Goal: Task Accomplishment & Management: Use online tool/utility

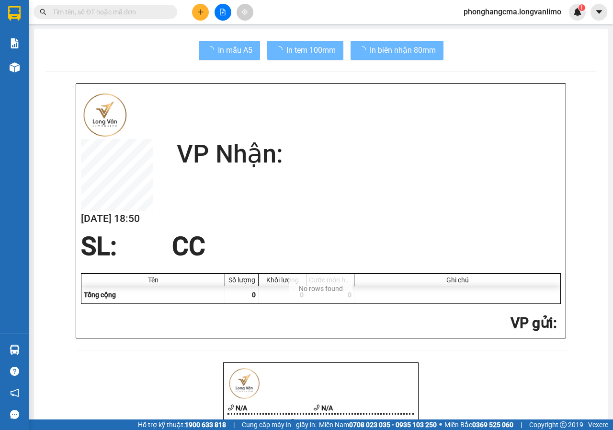
click at [224, 13] on icon "file-add" at bounding box center [222, 12] width 7 height 7
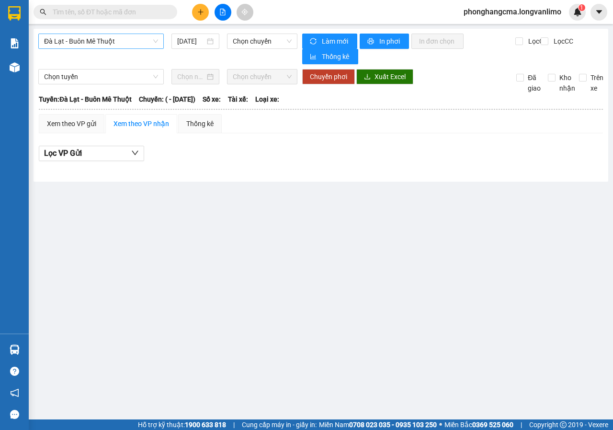
click at [114, 41] on span "Đà Lạt - Buôn Mê Thuột" at bounding box center [101, 41] width 114 height 14
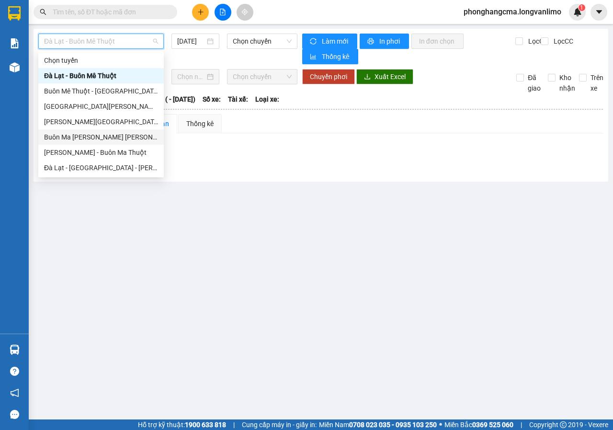
click at [88, 137] on div "Buôn Ma [PERSON_NAME] [PERSON_NAME]" at bounding box center [101, 137] width 114 height 11
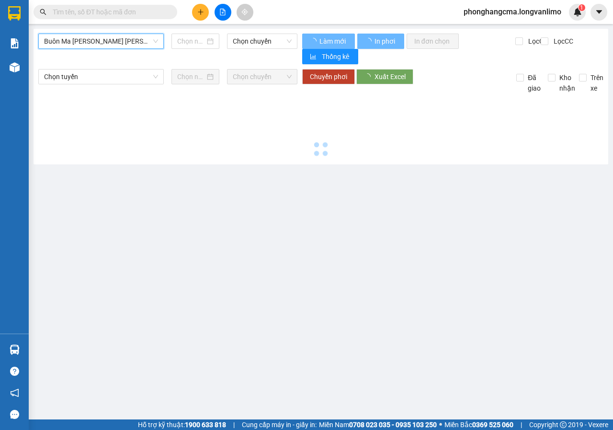
type input "[DATE]"
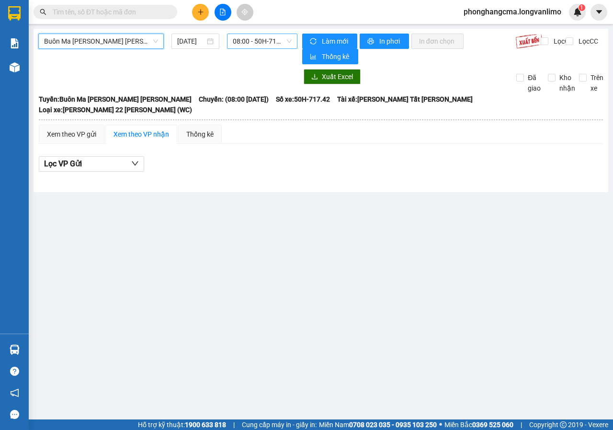
click at [253, 42] on span "08:00 - 50H-717.42" at bounding box center [262, 41] width 58 height 14
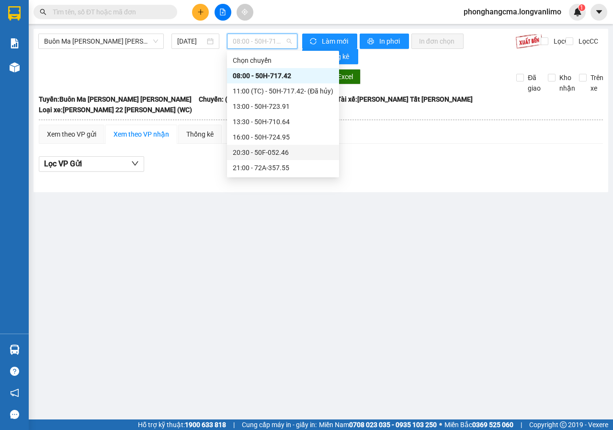
scroll to position [138, 0]
click at [260, 78] on div "21:30 - 47F-002.16" at bounding box center [283, 75] width 101 height 11
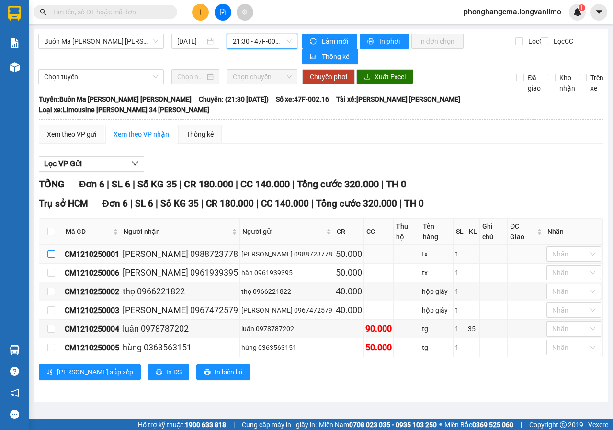
click at [51, 250] on input "checkbox" at bounding box center [51, 254] width 8 height 8
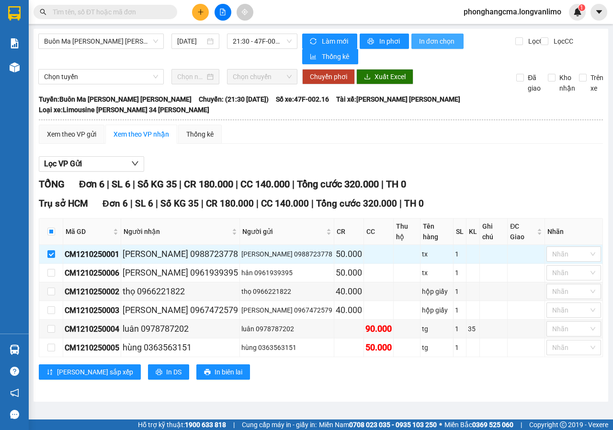
click at [432, 43] on span "In đơn chọn" at bounding box center [437, 41] width 37 height 11
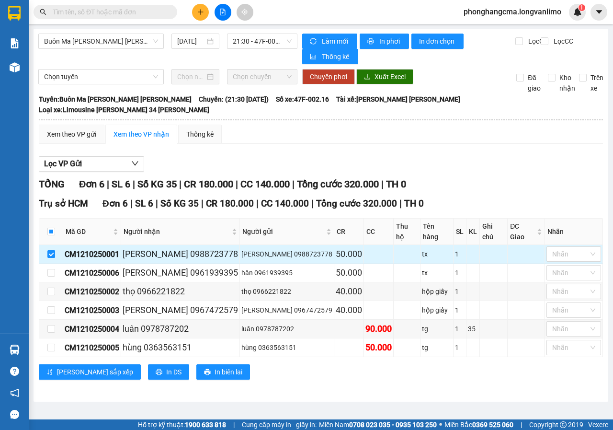
click at [52, 250] on input "checkbox" at bounding box center [51, 254] width 8 height 8
checkbox input "false"
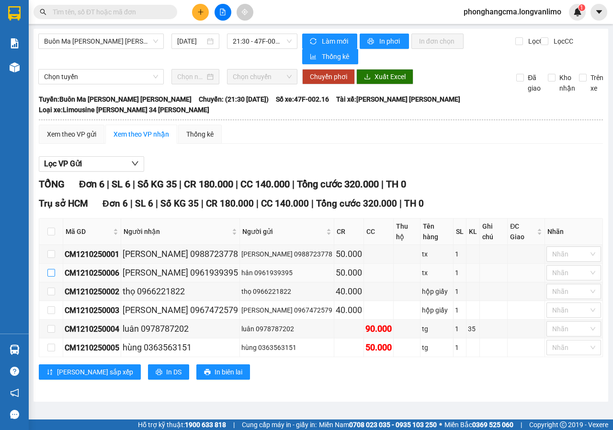
click at [51, 269] on input "checkbox" at bounding box center [51, 273] width 8 height 8
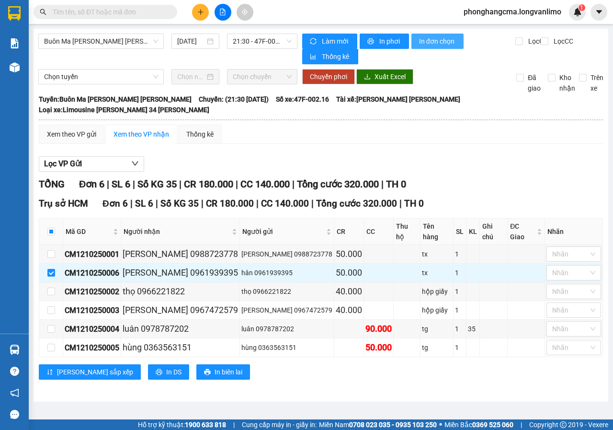
click at [434, 39] on span "In đơn chọn" at bounding box center [437, 41] width 37 height 11
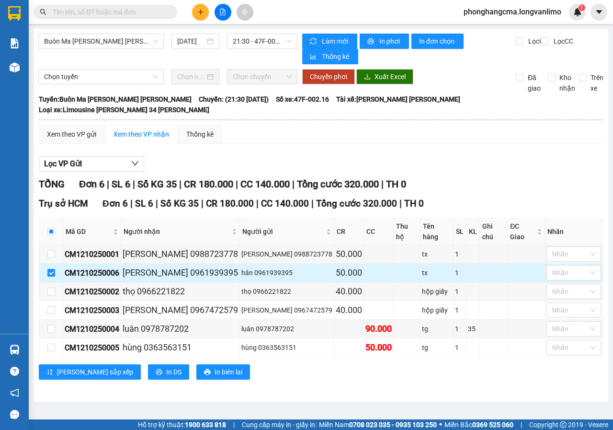
click at [53, 269] on input "checkbox" at bounding box center [51, 273] width 8 height 8
checkbox input "false"
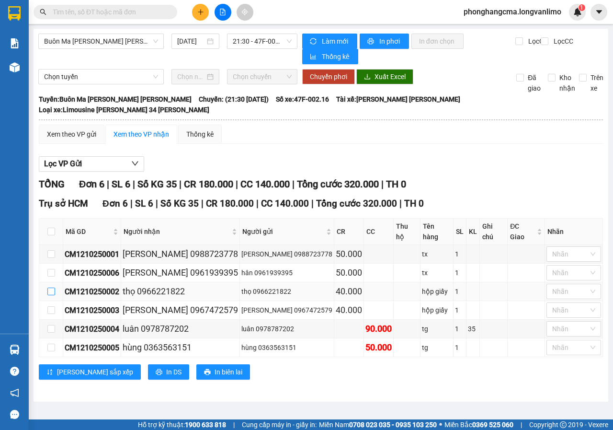
click at [53, 287] on input "checkbox" at bounding box center [51, 291] width 8 height 8
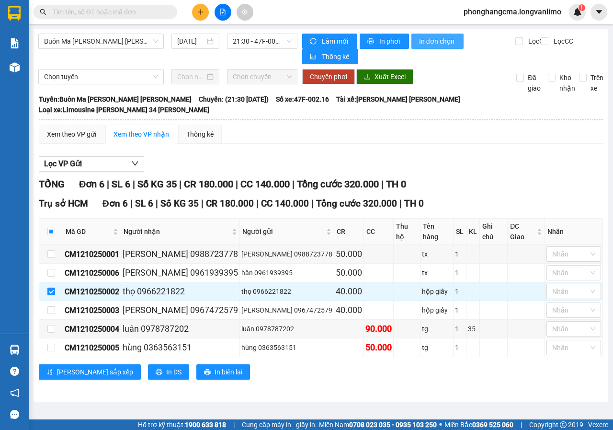
click at [437, 45] on span "In đơn chọn" at bounding box center [437, 41] width 37 height 11
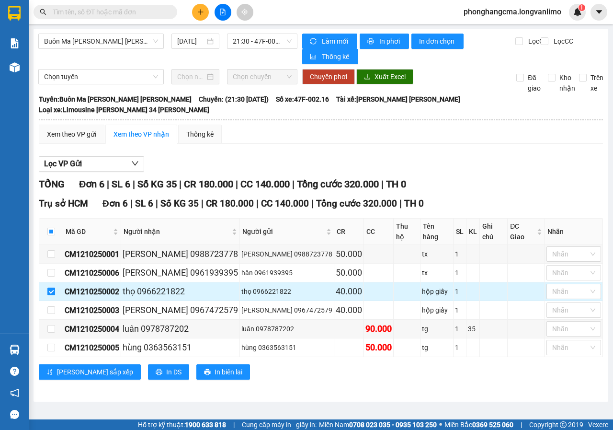
click at [50, 287] on input "checkbox" at bounding box center [51, 291] width 8 height 8
checkbox input "false"
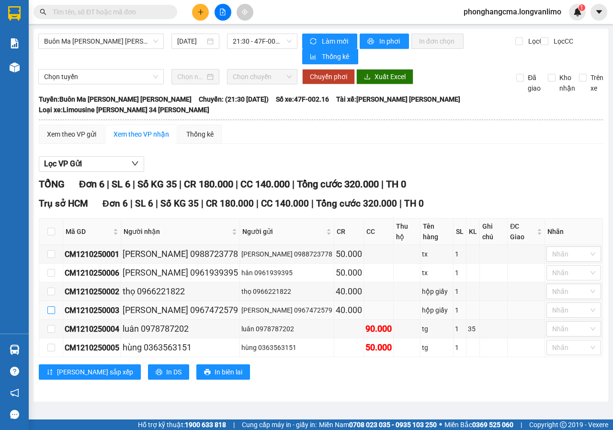
click at [49, 306] on input "checkbox" at bounding box center [51, 310] width 8 height 8
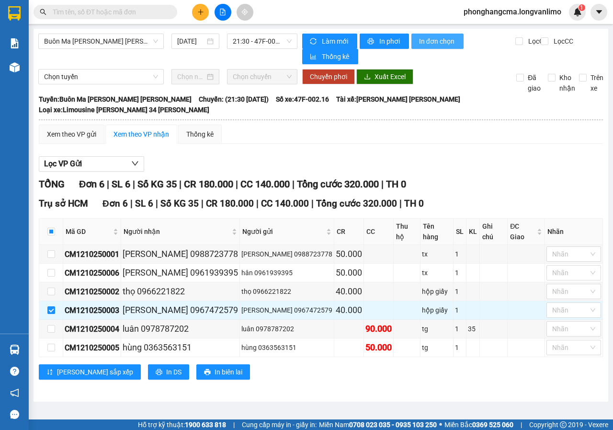
click at [429, 44] on span "In đơn chọn" at bounding box center [437, 41] width 37 height 11
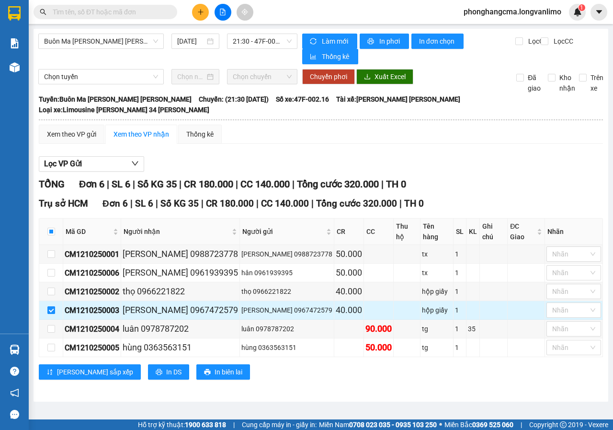
click at [49, 306] on input "checkbox" at bounding box center [51, 310] width 8 height 8
checkbox input "false"
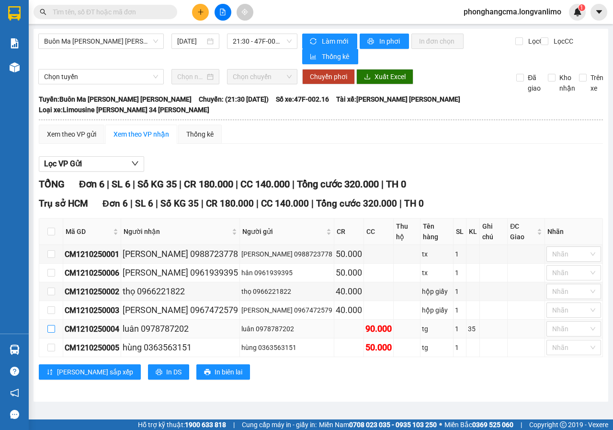
click at [49, 325] on input "checkbox" at bounding box center [51, 329] width 8 height 8
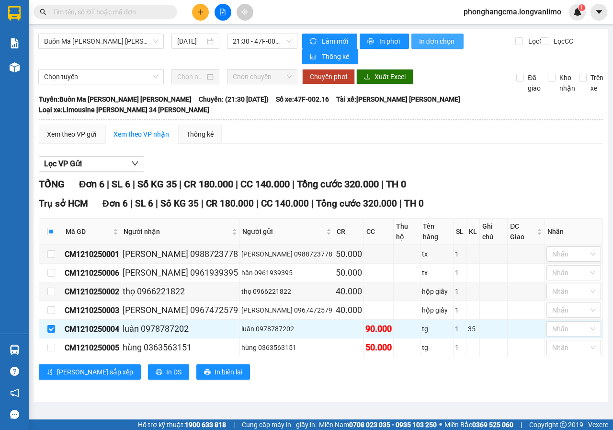
click at [440, 42] on span "In đơn chọn" at bounding box center [437, 41] width 37 height 11
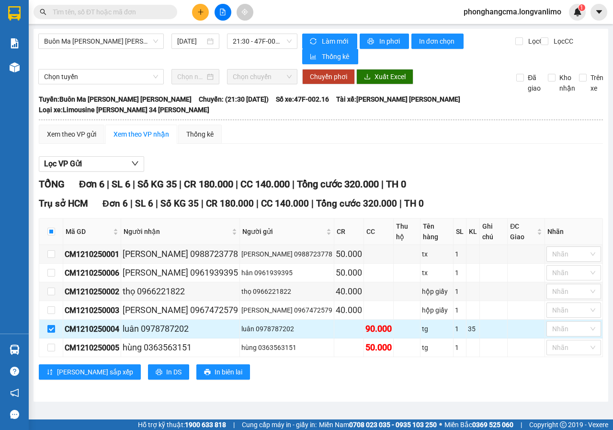
click at [52, 325] on input "checkbox" at bounding box center [51, 329] width 8 height 8
checkbox input "false"
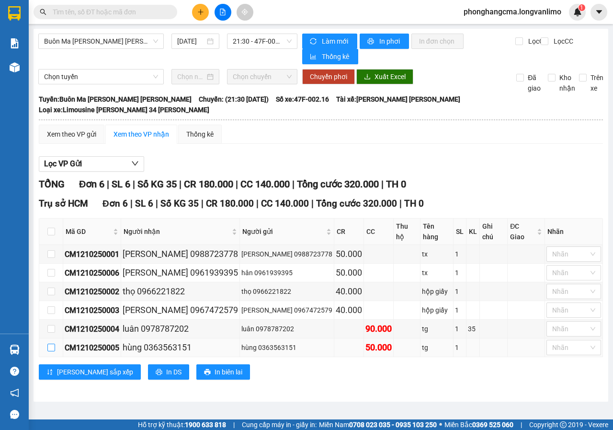
click at [50, 343] on input "checkbox" at bounding box center [51, 347] width 8 height 8
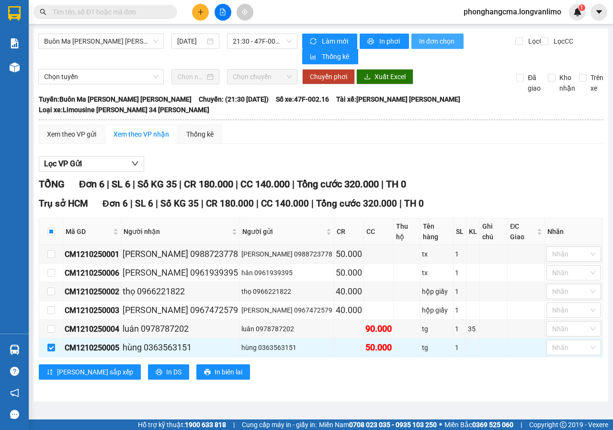
click at [442, 38] on span "In đơn chọn" at bounding box center [437, 41] width 37 height 11
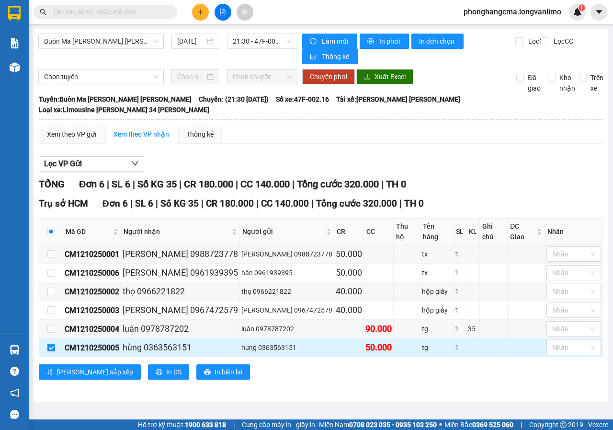
click at [51, 343] on input "checkbox" at bounding box center [51, 347] width 8 height 8
checkbox input "false"
